Goal: Information Seeking & Learning: Understand process/instructions

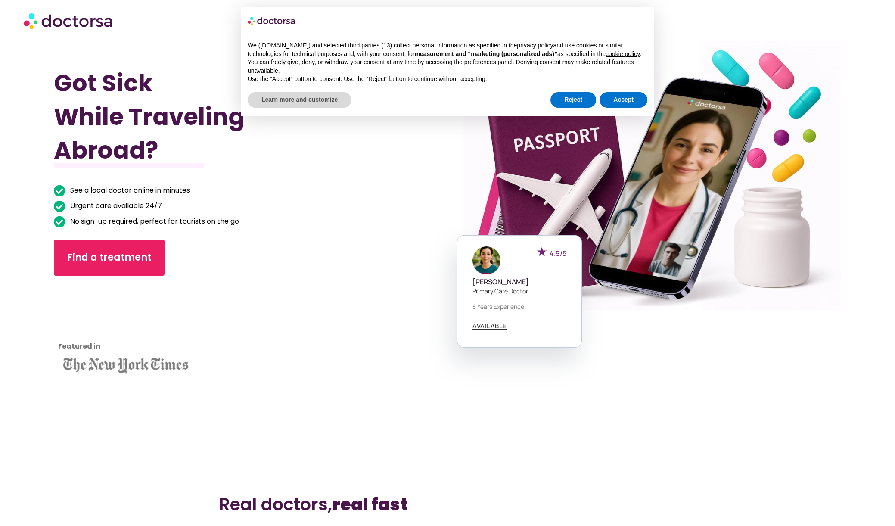
scroll to position [84, 0]
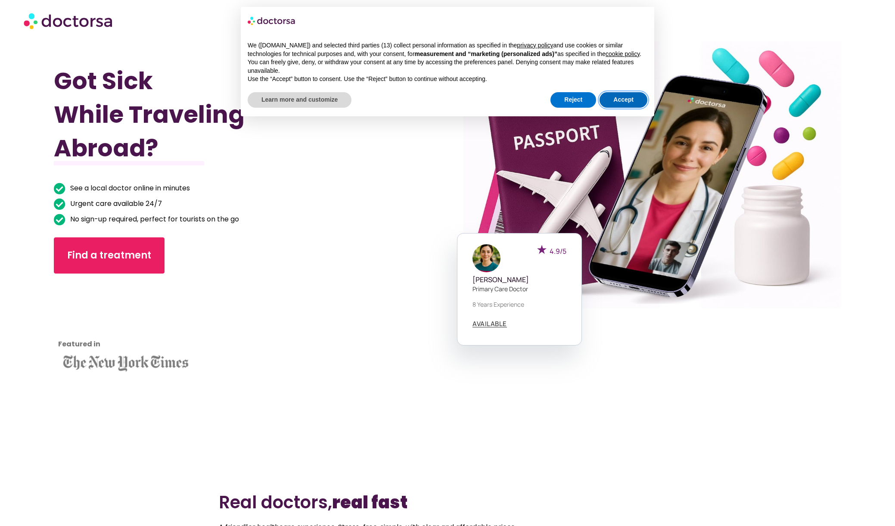
click at [625, 108] on button "Accept" at bounding box center [624, 100] width 48 height 16
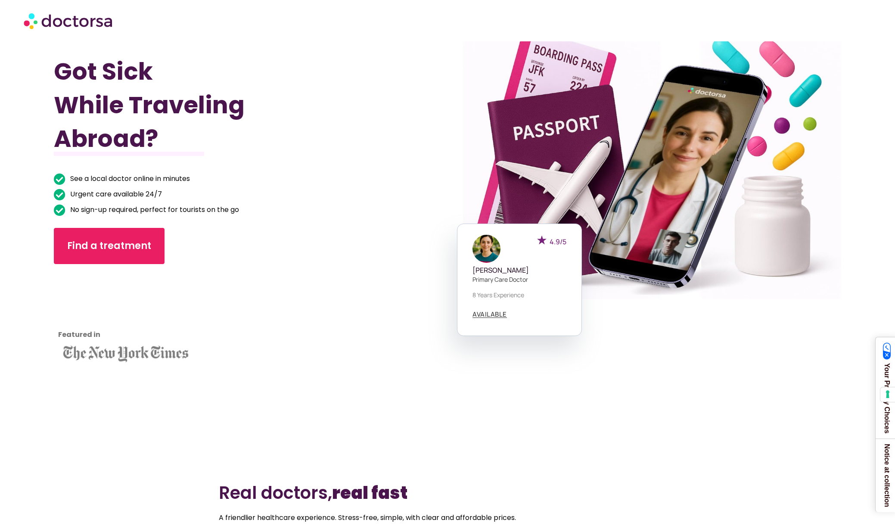
scroll to position [93, 0]
click at [482, 317] on span "AVAILABLE" at bounding box center [490, 314] width 34 height 6
click at [484, 314] on span "AVAILABLE" at bounding box center [490, 314] width 34 height 6
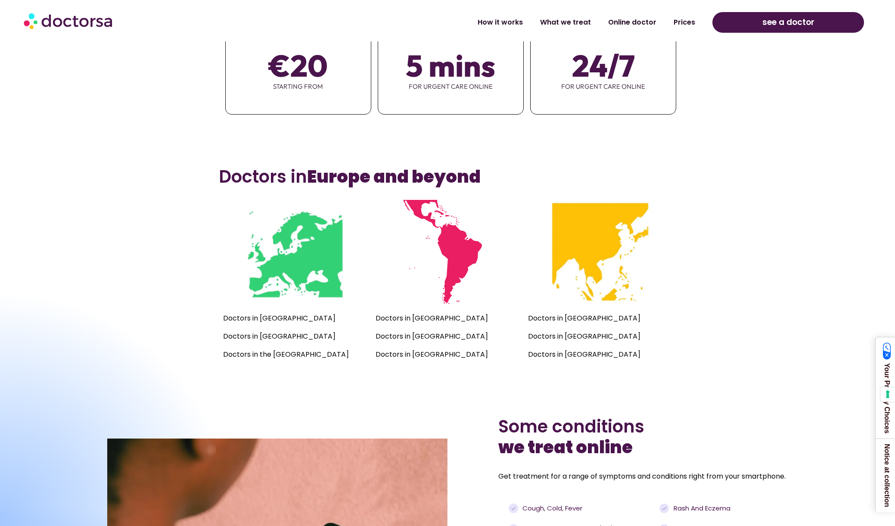
scroll to position [665, 0]
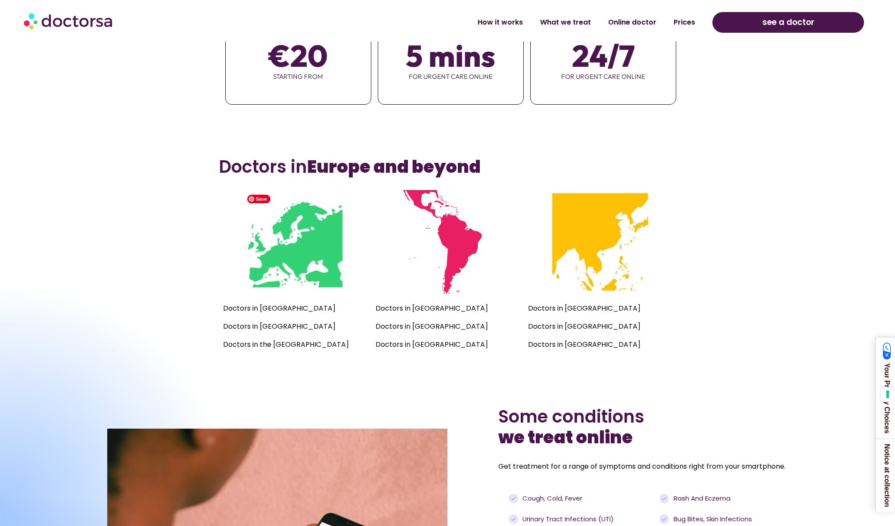
click at [292, 344] on p "Doctors in the [GEOGRAPHIC_DATA]" at bounding box center [295, 345] width 144 height 12
click at [307, 253] on img at bounding box center [295, 242] width 104 height 104
drag, startPoint x: 290, startPoint y: 345, endPoint x: 295, endPoint y: 319, distance: 26.7
click at [290, 345] on p "Doctors in the [GEOGRAPHIC_DATA]" at bounding box center [295, 345] width 144 height 12
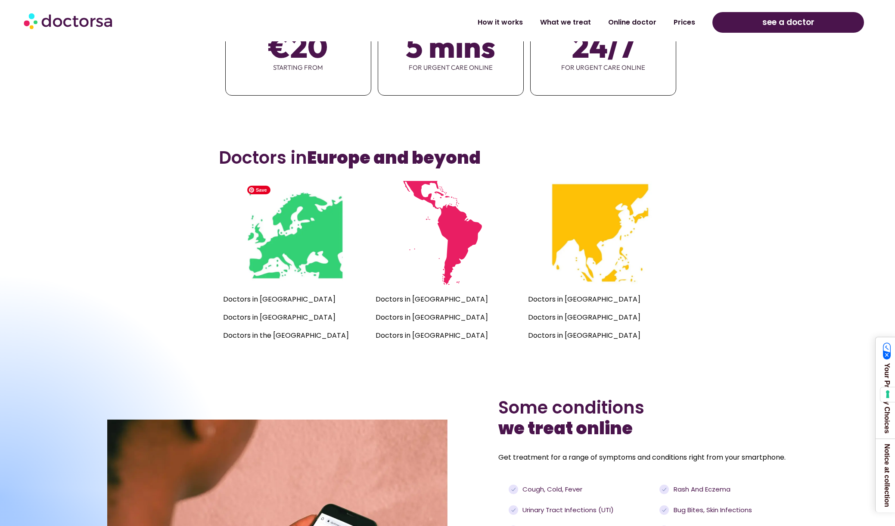
scroll to position [725, 0]
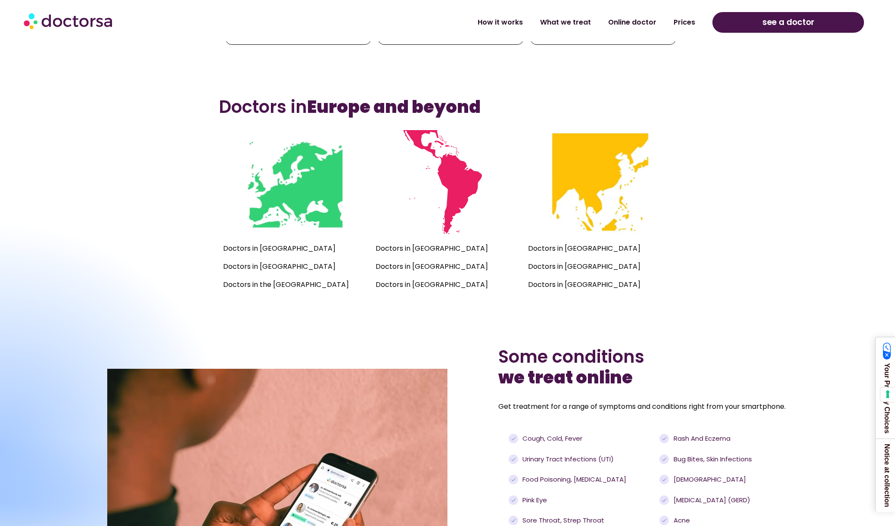
click at [294, 284] on p "Doctors in the [GEOGRAPHIC_DATA]" at bounding box center [295, 285] width 144 height 12
click at [274, 187] on img at bounding box center [295, 182] width 104 height 104
click at [297, 195] on img at bounding box center [295, 182] width 104 height 104
click at [310, 199] on img at bounding box center [295, 182] width 104 height 104
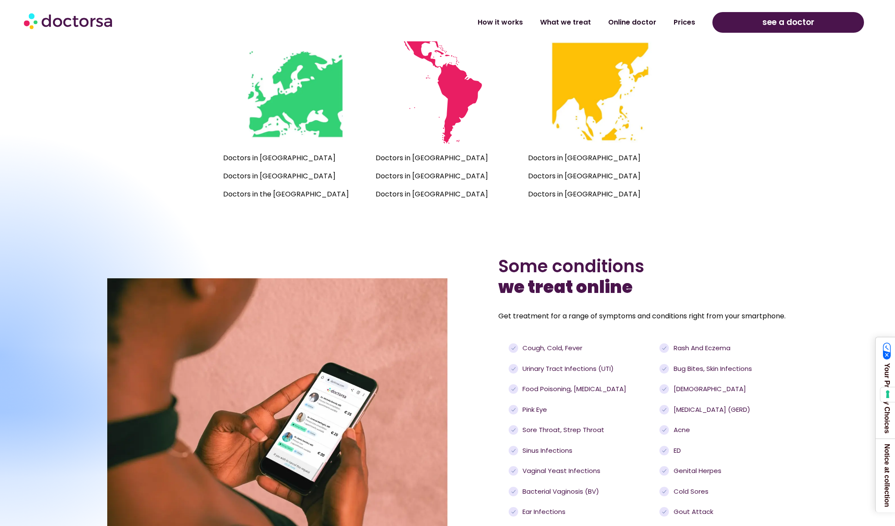
scroll to position [821, 0]
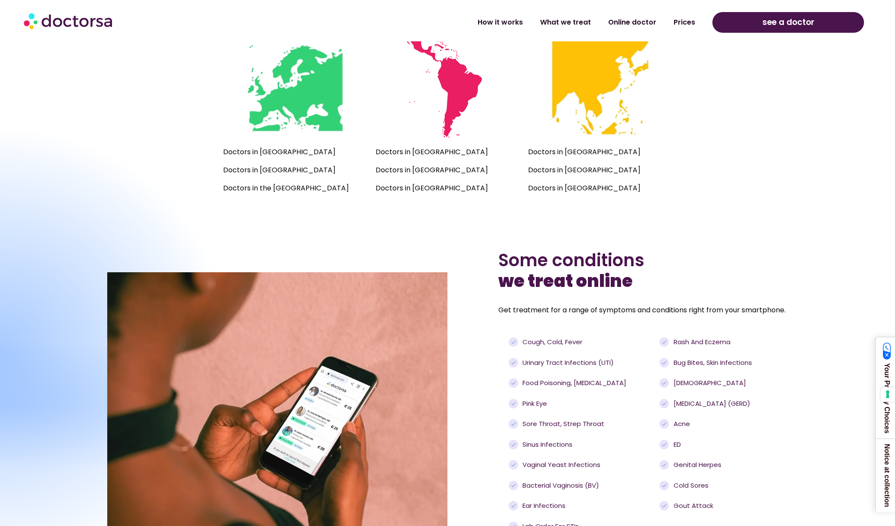
click at [300, 186] on p "Doctors in the [GEOGRAPHIC_DATA]" at bounding box center [295, 188] width 144 height 12
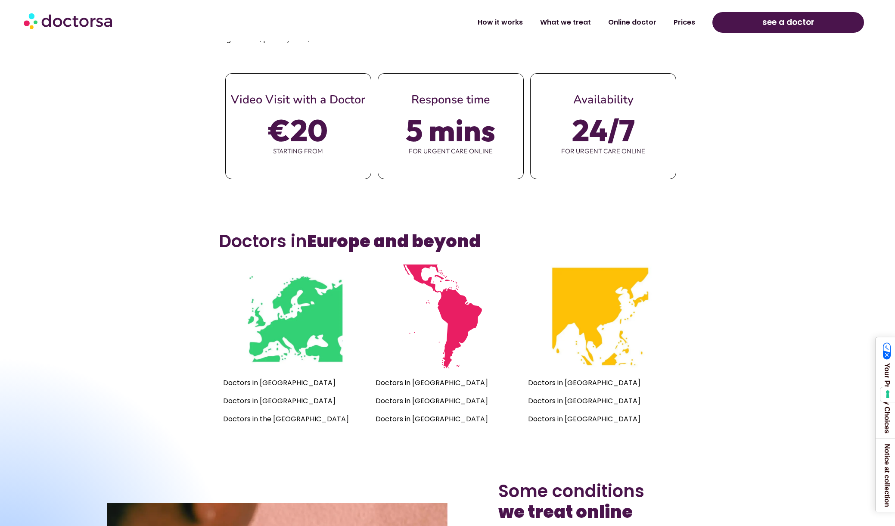
scroll to position [517, 0]
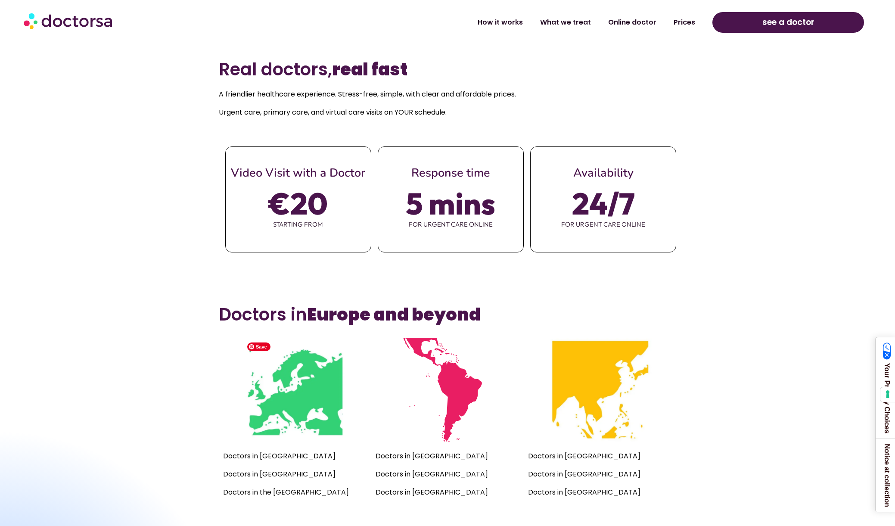
click at [299, 377] on img at bounding box center [295, 390] width 104 height 104
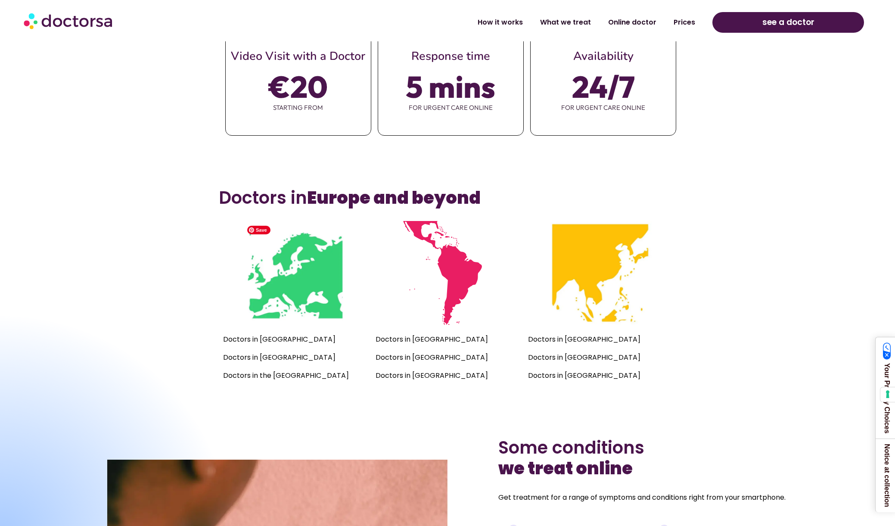
scroll to position [701, 0]
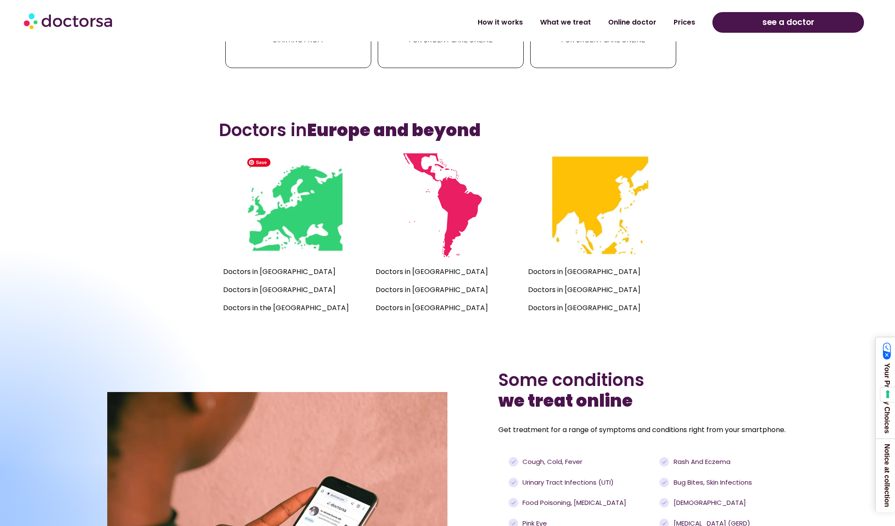
click at [296, 214] on img at bounding box center [295, 205] width 104 height 104
click at [280, 236] on img at bounding box center [295, 205] width 104 height 104
click at [250, 310] on p "Doctors in the [GEOGRAPHIC_DATA]" at bounding box center [295, 308] width 144 height 12
click at [285, 260] on div "Doctors in [GEOGRAPHIC_DATA] Doctors in [GEOGRAPHIC_DATA] Doctors in the [GEOGR…" at bounding box center [295, 237] width 152 height 176
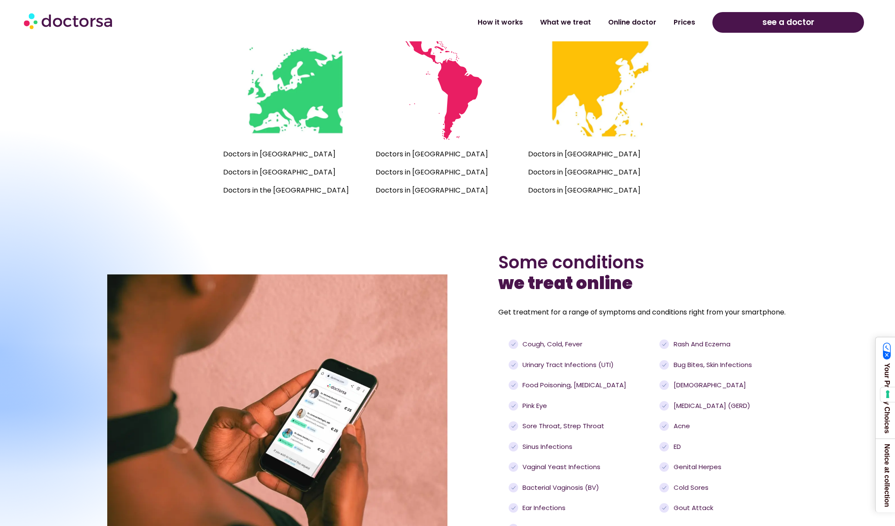
scroll to position [987, 0]
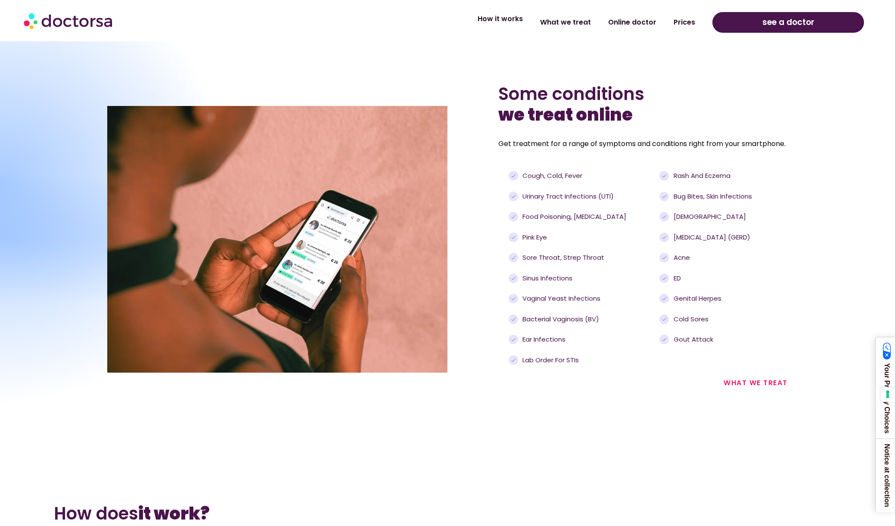
click at [519, 20] on link "How it works" at bounding box center [500, 19] width 62 height 20
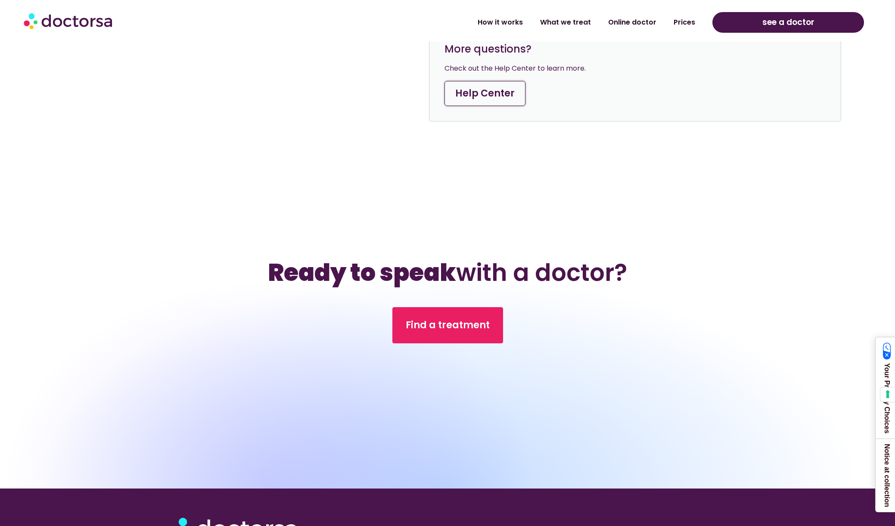
scroll to position [3094, 0]
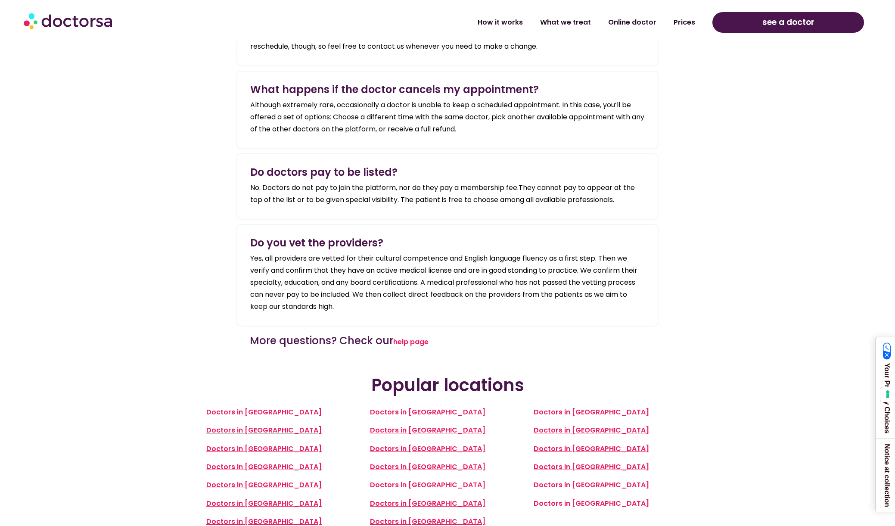
scroll to position [1579, 0]
